Goal: Information Seeking & Learning: Learn about a topic

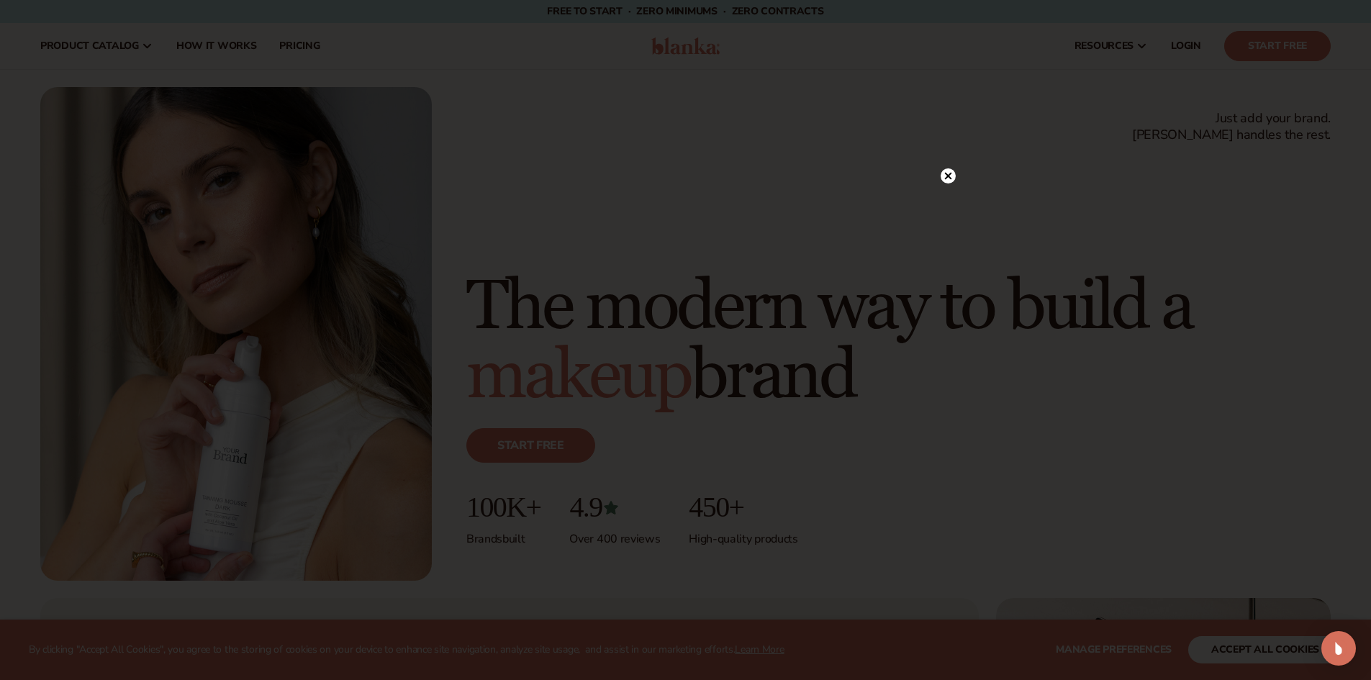
click at [951, 173] on icon at bounding box center [947, 176] width 7 height 7
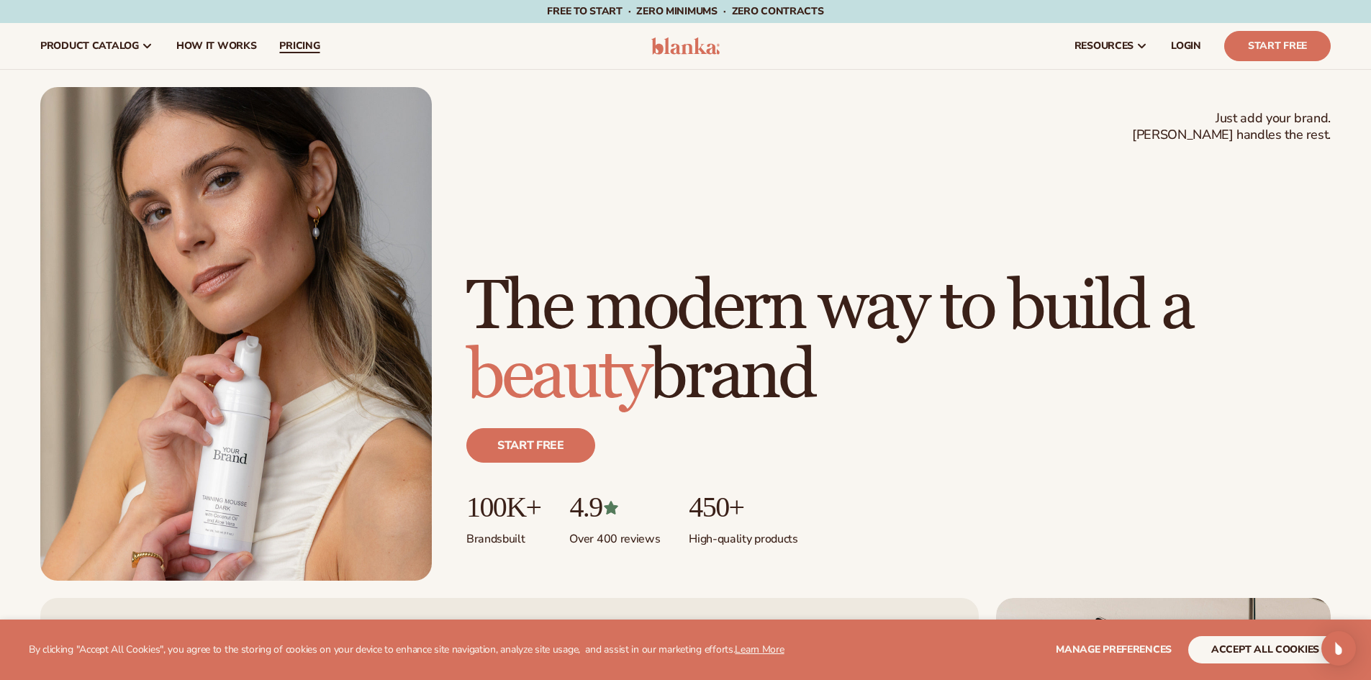
click at [316, 45] on span "pricing" at bounding box center [299, 46] width 40 height 12
